Goal: Task Accomplishment & Management: Complete application form

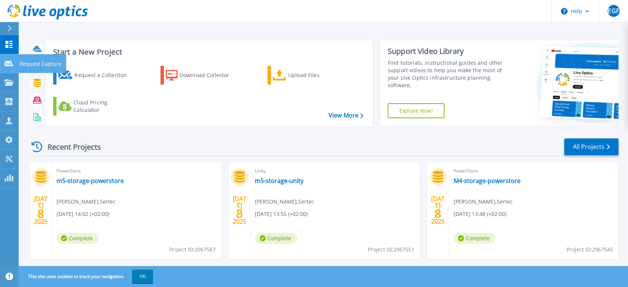
click at [5, 70] on link "Request Capture Request Capture" at bounding box center [9, 63] width 19 height 19
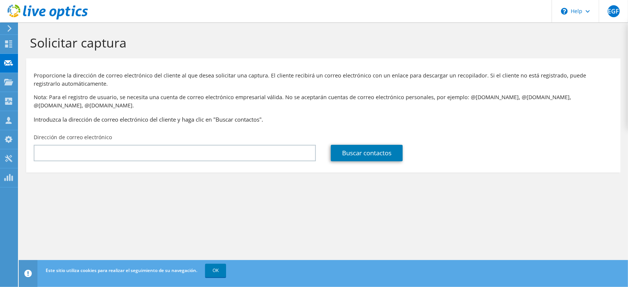
click at [47, 189] on section "Solicitar captura Proporcione la dirección de correo electrónico del cliente al…" at bounding box center [324, 116] width 610 height 188
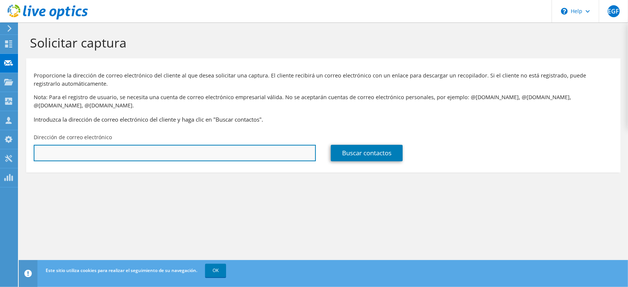
click at [109, 145] on input "text" at bounding box center [175, 153] width 282 height 16
paste input "[PERSON_NAME][EMAIL_ADDRESS][PERSON_NAME][DOMAIN_NAME]>"
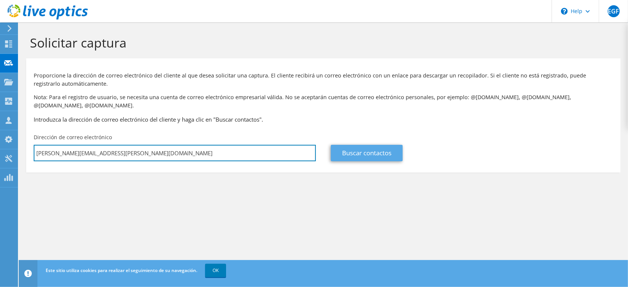
type input "[PERSON_NAME][EMAIL_ADDRESS][PERSON_NAME][DOMAIN_NAME]"
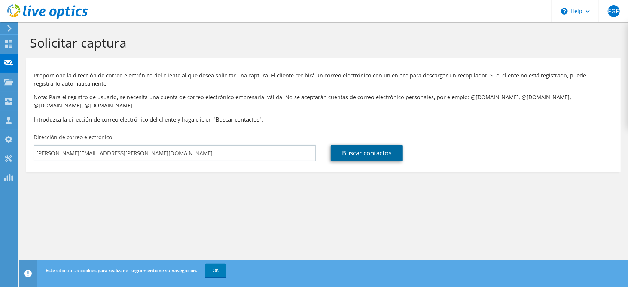
click at [367, 145] on link "Buscar contactos" at bounding box center [367, 153] width 72 height 16
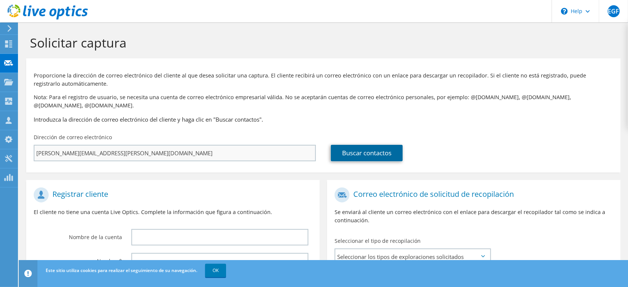
scroll to position [131, 0]
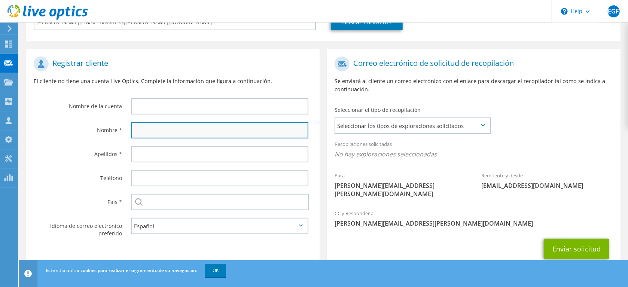
click at [157, 122] on input "text" at bounding box center [219, 130] width 177 height 16
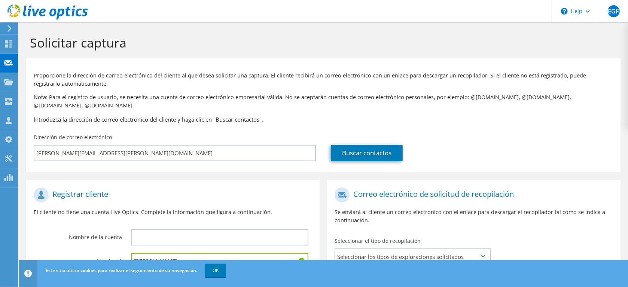
scroll to position [64, 0]
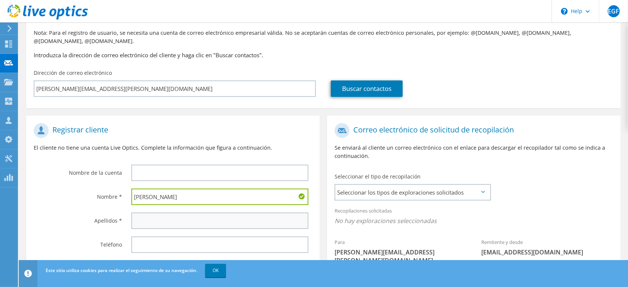
type input "[PERSON_NAME]"
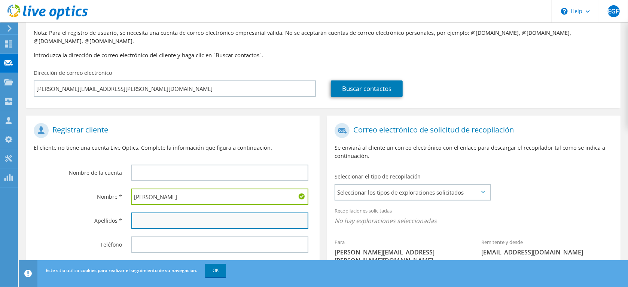
click at [169, 217] on input "text" at bounding box center [219, 221] width 177 height 16
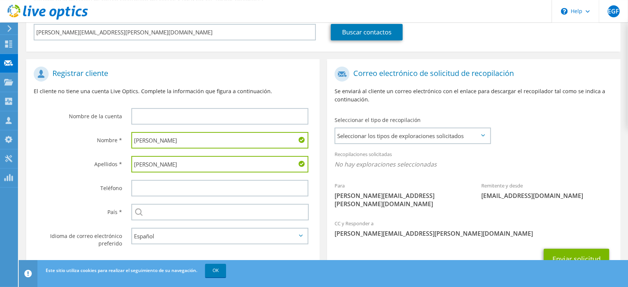
scroll to position [123, 0]
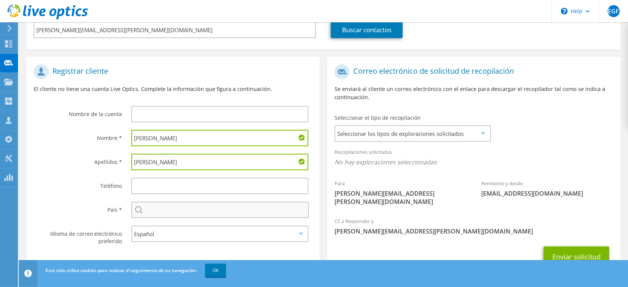
type input "[PERSON_NAME]"
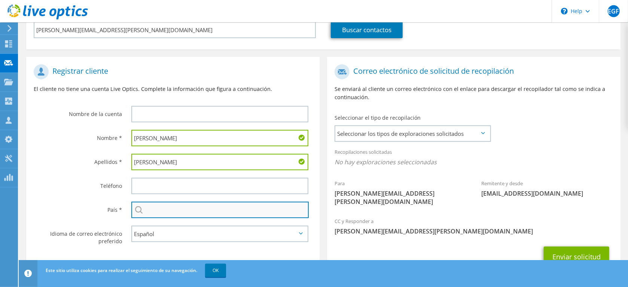
click at [180, 202] on input "text" at bounding box center [220, 210] width 178 height 16
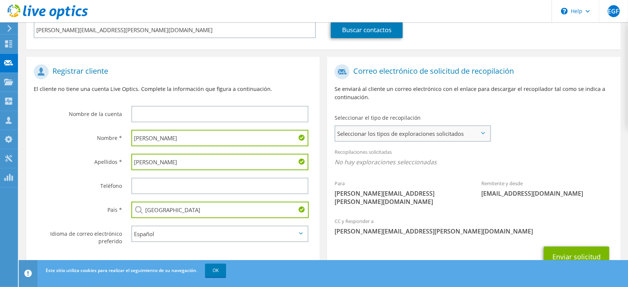
type input "[GEOGRAPHIC_DATA]"
click at [466, 126] on span "Seleccionar los tipos de exploraciones solicitados" at bounding box center [413, 133] width 155 height 15
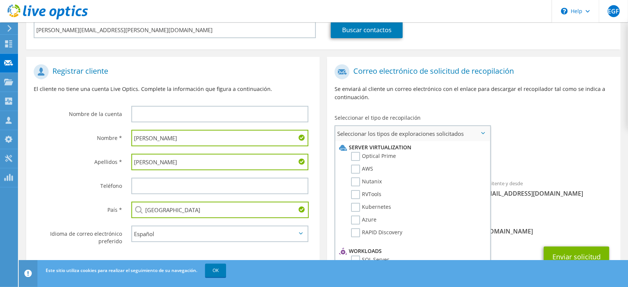
click at [376, 143] on li "Server Virtualization" at bounding box center [411, 147] width 149 height 9
click at [362, 152] on label "Optical Prime" at bounding box center [373, 156] width 45 height 9
click at [0, 0] on input "Optical Prime" at bounding box center [0, 0] width 0 height 0
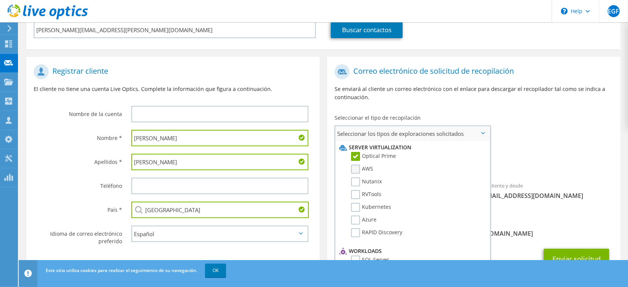
click at [364, 165] on label "AWS" at bounding box center [362, 169] width 22 height 9
click at [0, 0] on input "AWS" at bounding box center [0, 0] width 0 height 0
click at [367, 178] on label "Nutanix" at bounding box center [366, 182] width 31 height 9
click at [0, 0] on input "Nutanix" at bounding box center [0, 0] width 0 height 0
click at [363, 190] on label "RVTools" at bounding box center [366, 194] width 30 height 9
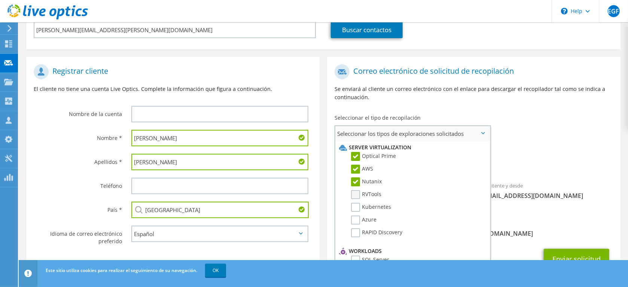
click at [0, 0] on input "RVTools" at bounding box center [0, 0] width 0 height 0
click at [364, 204] on li "Kubernetes" at bounding box center [411, 209] width 149 height 13
click at [356, 203] on label "Kubernetes" at bounding box center [371, 207] width 40 height 9
click at [0, 0] on input "Kubernetes" at bounding box center [0, 0] width 0 height 0
click at [354, 217] on li "Azure" at bounding box center [411, 222] width 149 height 13
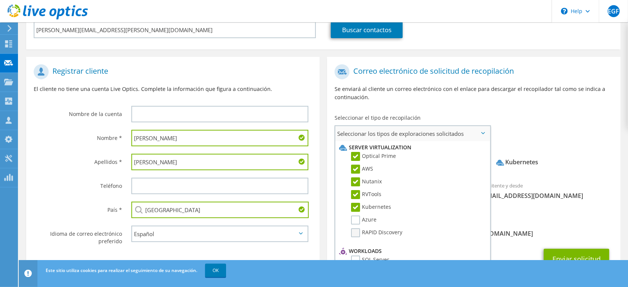
drag, startPoint x: 354, startPoint y: 229, endPoint x: 360, endPoint y: 227, distance: 5.6
click at [360, 228] on li "RAPID Discovery" at bounding box center [411, 234] width 149 height 13
drag, startPoint x: 360, startPoint y: 227, endPoint x: 358, endPoint y: 213, distance: 13.9
click at [358, 213] on ul "Server Virtualization Optical Prime AWS Nutanix RVTools Kubernetes Azure" at bounding box center [411, 193] width 149 height 104
click at [358, 216] on label "Azure" at bounding box center [363, 220] width 25 height 9
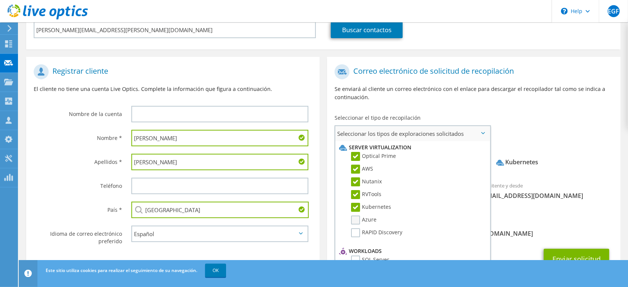
click at [0, 0] on input "Azure" at bounding box center [0, 0] width 0 height 0
click at [358, 228] on label "RAPID Discovery" at bounding box center [376, 232] width 51 height 9
click at [0, 0] on input "RAPID Discovery" at bounding box center [0, 0] width 0 height 0
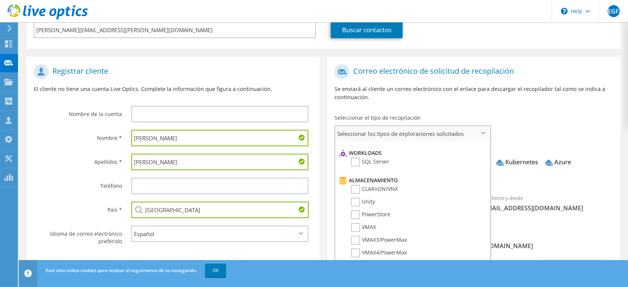
scroll to position [98, 0]
click at [359, 158] on label "SQL Server" at bounding box center [370, 162] width 38 height 9
click at [0, 0] on input "SQL Server" at bounding box center [0, 0] width 0 height 0
click at [357, 185] on label "CLARiiON/VNX" at bounding box center [374, 189] width 47 height 9
click at [0, 0] on input "CLARiiON/VNX" at bounding box center [0, 0] width 0 height 0
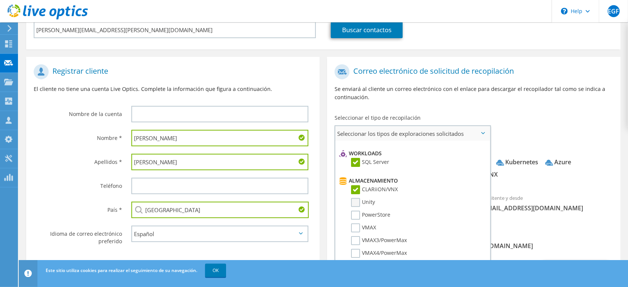
click at [353, 198] on label "Unity" at bounding box center [363, 202] width 24 height 9
click at [0, 0] on input "Unity" at bounding box center [0, 0] width 0 height 0
click at [356, 211] on label "PowerStore" at bounding box center [370, 215] width 39 height 9
click at [0, 0] on input "PowerStore" at bounding box center [0, 0] width 0 height 0
click at [354, 224] on li "VMAX" at bounding box center [411, 230] width 149 height 13
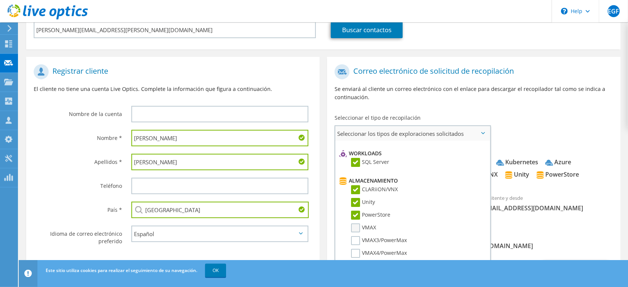
click at [354, 224] on label "VMAX" at bounding box center [363, 228] width 25 height 9
click at [0, 0] on input "VMAX" at bounding box center [0, 0] width 0 height 0
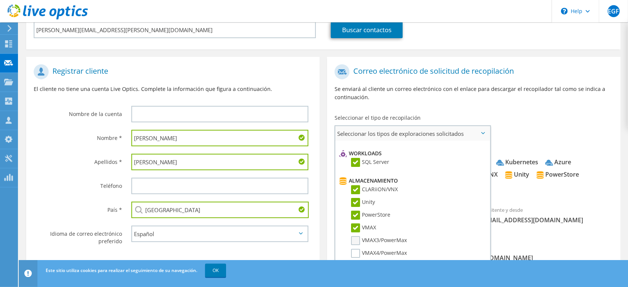
click at [354, 236] on label "VMAX3/PowerMax" at bounding box center [379, 240] width 56 height 9
click at [0, 0] on input "VMAX3/PowerMax" at bounding box center [0, 0] width 0 height 0
click at [355, 249] on label "VMAX4/PowerMax" at bounding box center [379, 253] width 56 height 9
click at [0, 0] on input "VMAX4/PowerMax" at bounding box center [0, 0] width 0 height 0
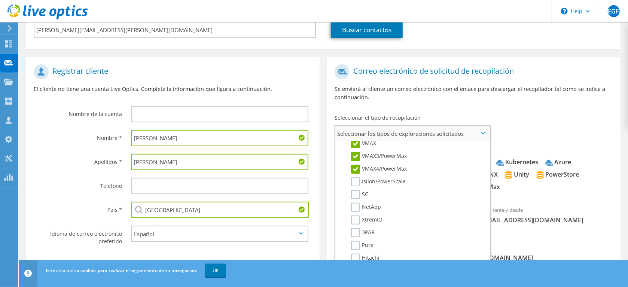
scroll to position [188, 0]
click at [356, 171] on label "Isilon/PowerScale" at bounding box center [378, 175] width 55 height 9
click at [0, 0] on input "Isilon/PowerScale" at bounding box center [0, 0] width 0 height 0
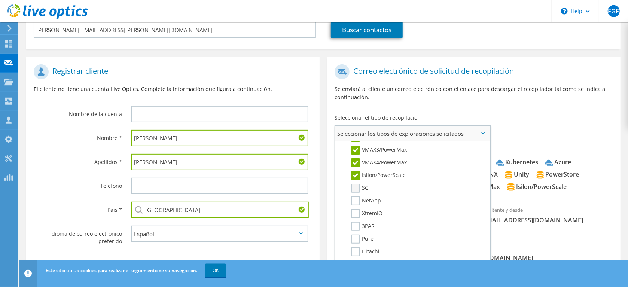
click at [355, 184] on label "SC" at bounding box center [359, 188] width 17 height 9
click at [0, 0] on input "SC" at bounding box center [0, 0] width 0 height 0
click at [354, 197] on label "NetApp" at bounding box center [366, 201] width 30 height 9
click at [0, 0] on input "NetApp" at bounding box center [0, 0] width 0 height 0
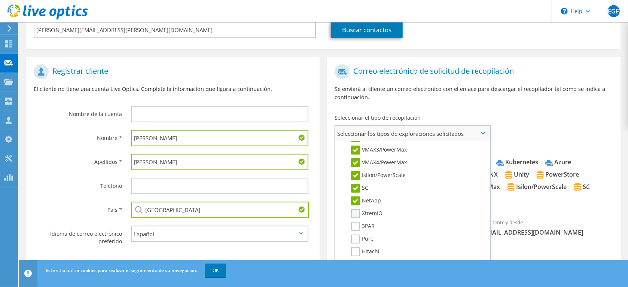
click at [355, 209] on label "XtremIO" at bounding box center [366, 213] width 31 height 9
click at [0, 0] on input "XtremIO" at bounding box center [0, 0] width 0 height 0
click at [356, 222] on label "3PAR" at bounding box center [363, 226] width 24 height 9
click at [0, 0] on input "3PAR" at bounding box center [0, 0] width 0 height 0
click at [355, 235] on label "Pure" at bounding box center [362, 239] width 22 height 9
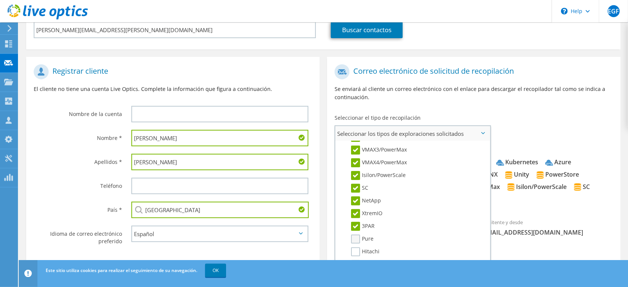
click at [0, 0] on input "Pure" at bounding box center [0, 0] width 0 height 0
click at [356, 248] on label "Hitachi" at bounding box center [365, 252] width 28 height 9
click at [0, 0] on input "Hitachi" at bounding box center [0, 0] width 0 height 0
click at [357, 260] on label "IBM" at bounding box center [361, 264] width 21 height 9
click at [0, 0] on input "IBM" at bounding box center [0, 0] width 0 height 0
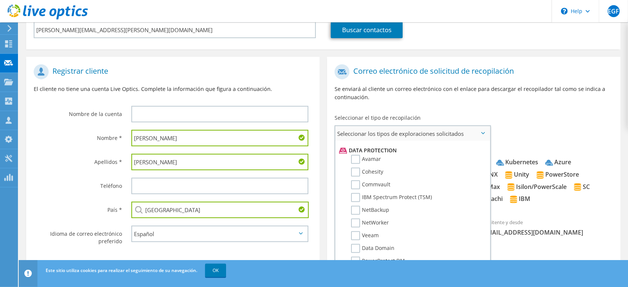
scroll to position [325, 0]
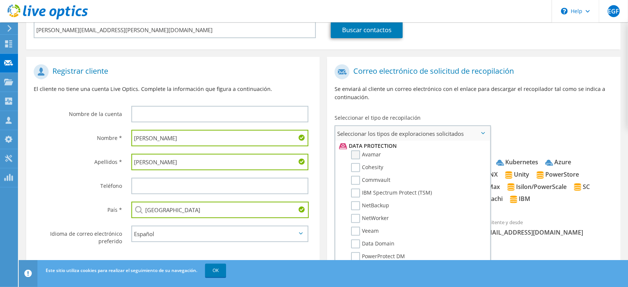
click at [356, 151] on label "Avamar" at bounding box center [366, 155] width 30 height 9
click at [0, 0] on input "Avamar" at bounding box center [0, 0] width 0 height 0
click at [356, 163] on label "Cohesity" at bounding box center [367, 167] width 32 height 9
click at [0, 0] on input "Cohesity" at bounding box center [0, 0] width 0 height 0
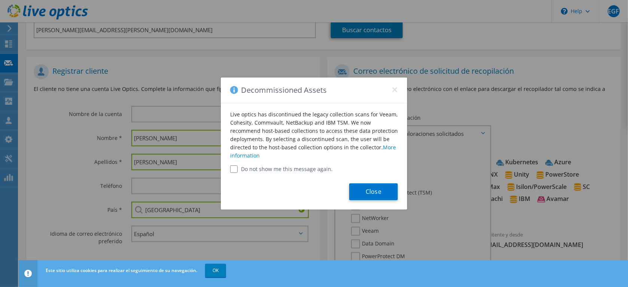
click at [279, 168] on label "Do not show me this message again." at bounding box center [314, 169] width 168 height 7
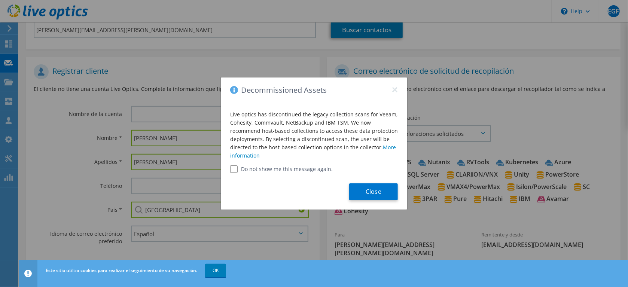
click at [237, 172] on input "Do not show me this message again." at bounding box center [233, 169] width 7 height 7
checkbox input "true"
click at [372, 188] on button "Close" at bounding box center [373, 192] width 49 height 17
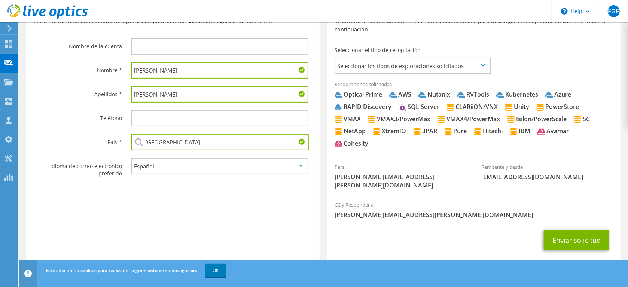
scroll to position [191, 0]
click at [483, 61] on span "Seleccionar los tipos de exploraciones solicitados" at bounding box center [413, 66] width 155 height 15
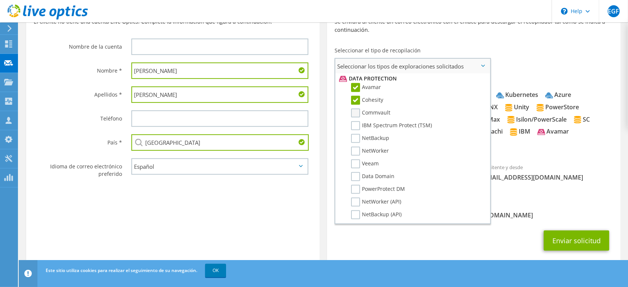
click at [356, 109] on label "Commvault" at bounding box center [370, 113] width 39 height 9
click at [0, 0] on input "Commvault" at bounding box center [0, 0] width 0 height 0
drag, startPoint x: 355, startPoint y: 112, endPoint x: 356, endPoint y: 124, distance: 12.0
click at [356, 124] on ul "Data Protection [GEOGRAPHIC_DATA] Cohesity Commvault IBM Spectrum Protect (TSM)…" at bounding box center [411, 149] width 149 height 155
click at [356, 134] on label "NetBackup" at bounding box center [370, 138] width 38 height 9
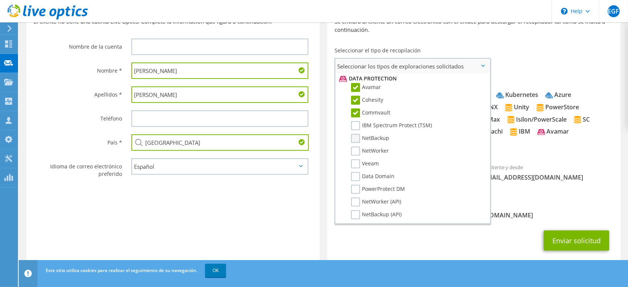
click at [0, 0] on input "NetBackup" at bounding box center [0, 0] width 0 height 0
click at [357, 121] on label "IBM Spectrum Protect (TSM)" at bounding box center [391, 125] width 81 height 9
click at [0, 0] on input "IBM Spectrum Protect (TSM)" at bounding box center [0, 0] width 0 height 0
click at [354, 147] on label "NetWorker" at bounding box center [370, 151] width 38 height 9
click at [0, 0] on input "NetWorker" at bounding box center [0, 0] width 0 height 0
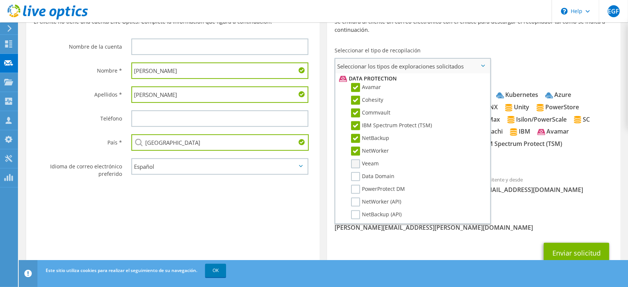
click at [354, 160] on label "Veeam" at bounding box center [365, 164] width 28 height 9
click at [0, 0] on input "Veeam" at bounding box center [0, 0] width 0 height 0
click at [354, 172] on label "Data Domain" at bounding box center [372, 176] width 43 height 9
click at [0, 0] on input "Data Domain" at bounding box center [0, 0] width 0 height 0
click at [355, 185] on label "PowerProtect DM" at bounding box center [378, 189] width 54 height 9
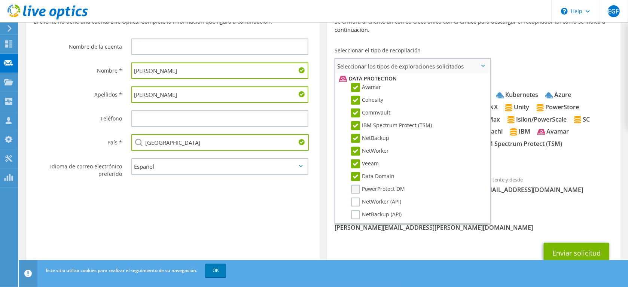
click at [0, 0] on input "PowerProtect DM" at bounding box center [0, 0] width 0 height 0
click at [356, 198] on label "NetWorker (API)" at bounding box center [376, 202] width 50 height 9
click at [0, 0] on input "NetWorker (API)" at bounding box center [0, 0] width 0 height 0
click at [356, 210] on label "NetBackup (API)" at bounding box center [376, 214] width 51 height 9
click at [0, 0] on input "NetBackup (API)" at bounding box center [0, 0] width 0 height 0
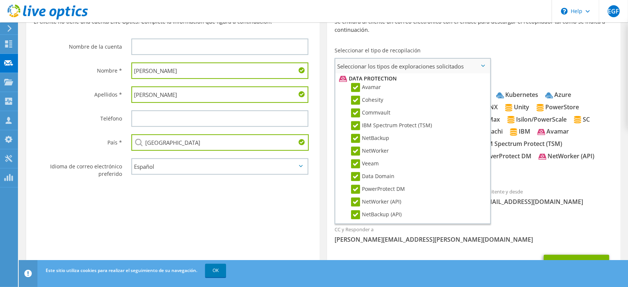
scroll to position [350, 0]
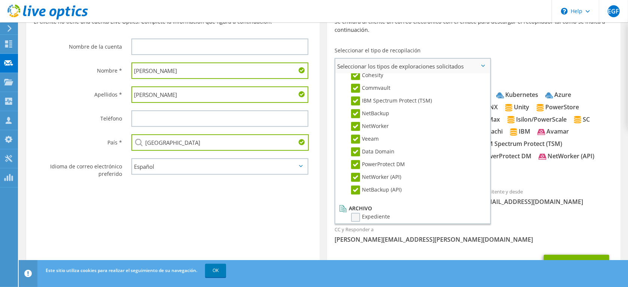
click at [355, 213] on label "Expediente" at bounding box center [370, 217] width 39 height 9
click at [0, 0] on input "Expediente" at bounding box center [0, 0] width 0 height 0
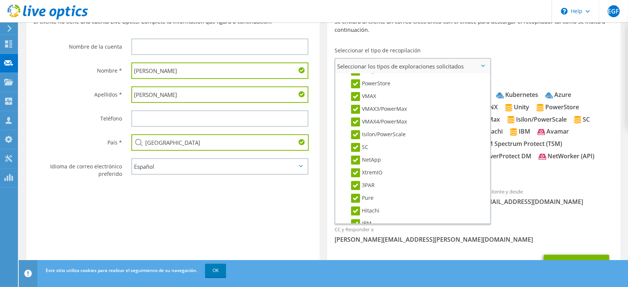
scroll to position [0, 0]
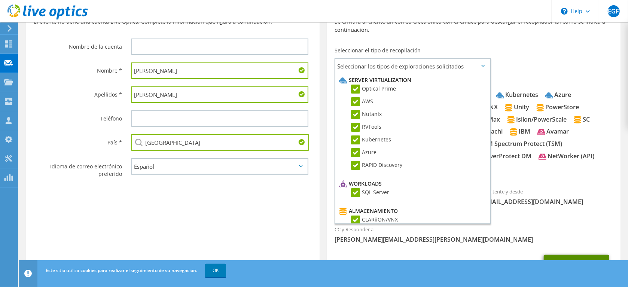
click at [572, 255] on button "Enviar solicitud" at bounding box center [577, 265] width 66 height 20
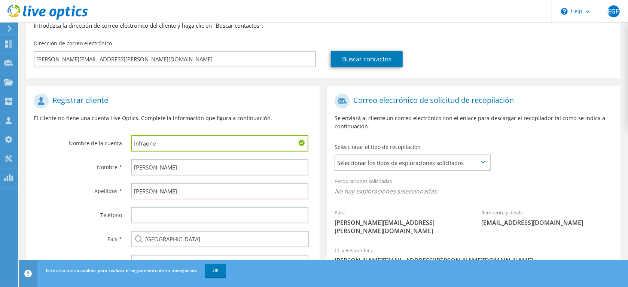
scroll to position [140, 0]
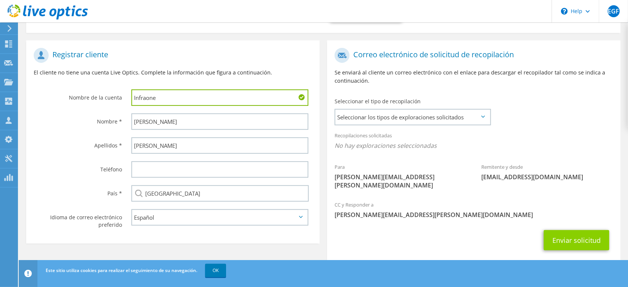
type input "Infraone"
click at [561, 230] on button "Enviar solicitud" at bounding box center [577, 240] width 66 height 20
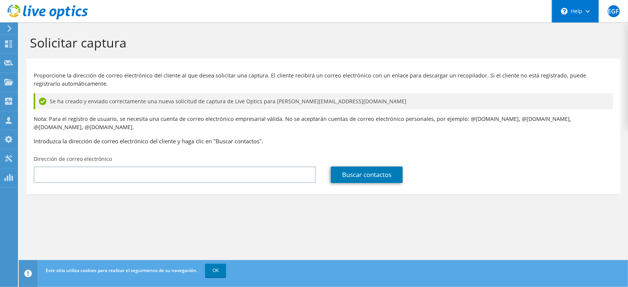
click at [590, 12] on icon at bounding box center [588, 11] width 4 height 3
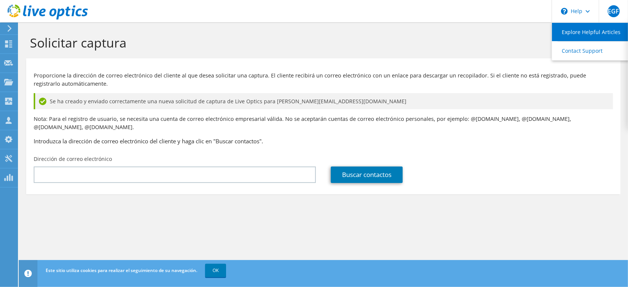
click at [591, 32] on link "Explore Helpful Articles" at bounding box center [594, 32] width 84 height 18
click at [334, 140] on div "Proporcione la dirección de correo electrónico del cliente al que desea solicit…" at bounding box center [323, 107] width 595 height 90
